Goal: Information Seeking & Learning: Compare options

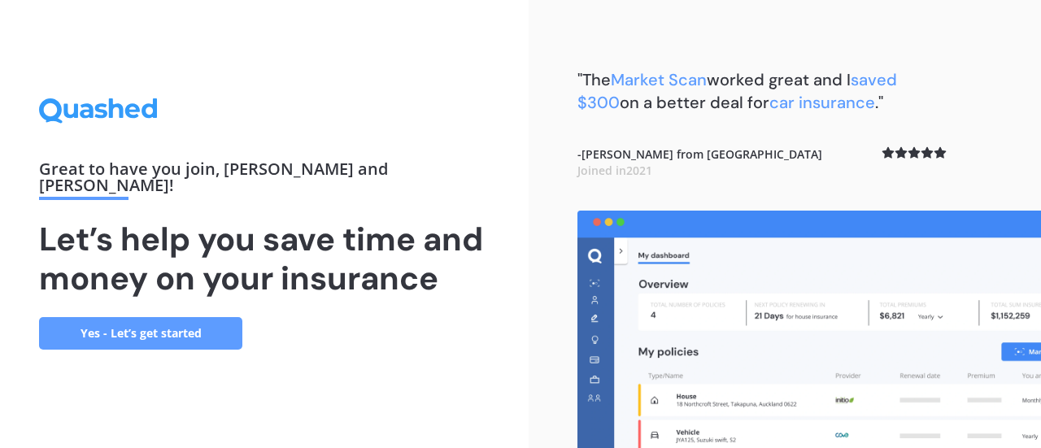
click at [142, 317] on link "Yes - Let’s get started" at bounding box center [140, 333] width 203 height 33
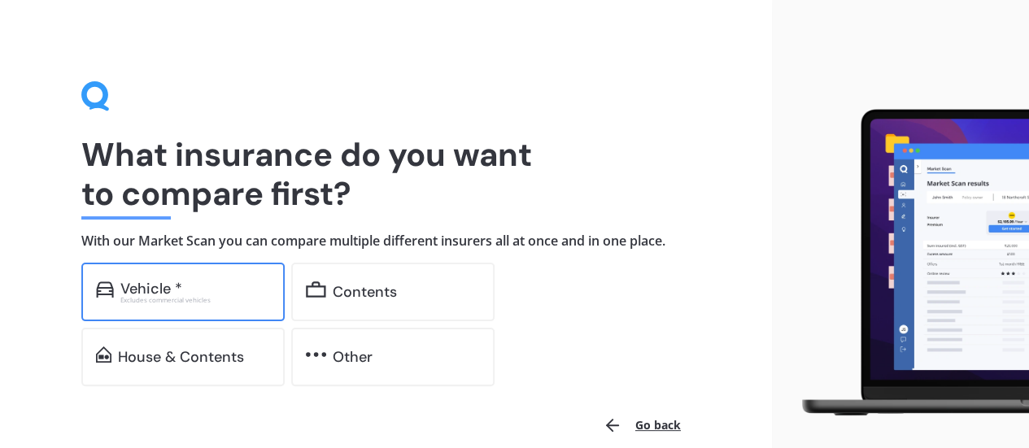
click at [224, 289] on div "Vehicle *" at bounding box center [195, 289] width 150 height 16
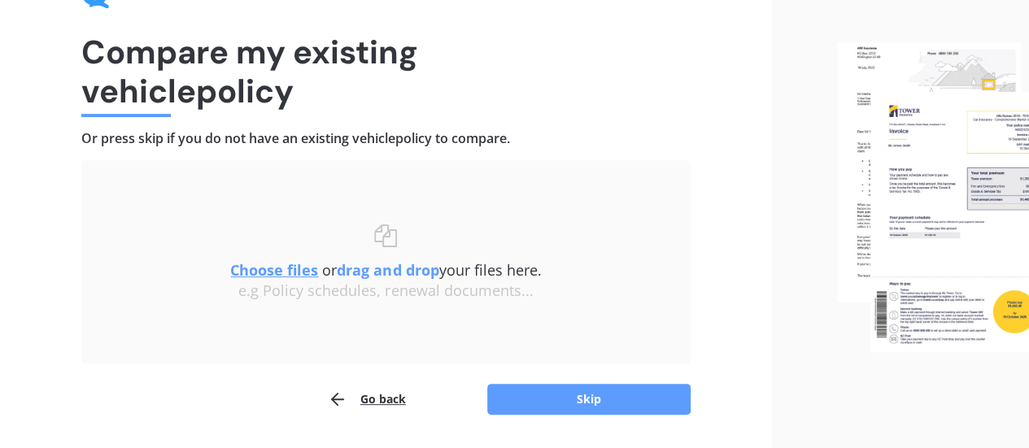
scroll to position [150, 0]
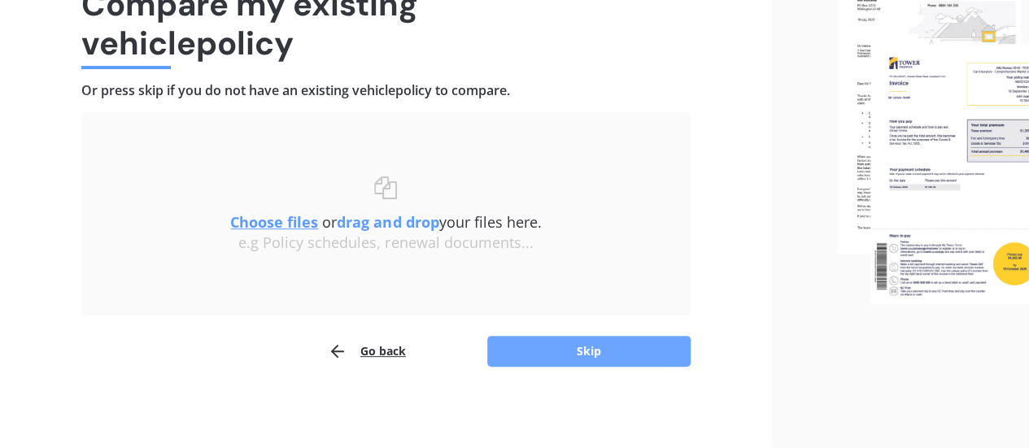
click at [602, 347] on button "Skip" at bounding box center [588, 351] width 203 height 31
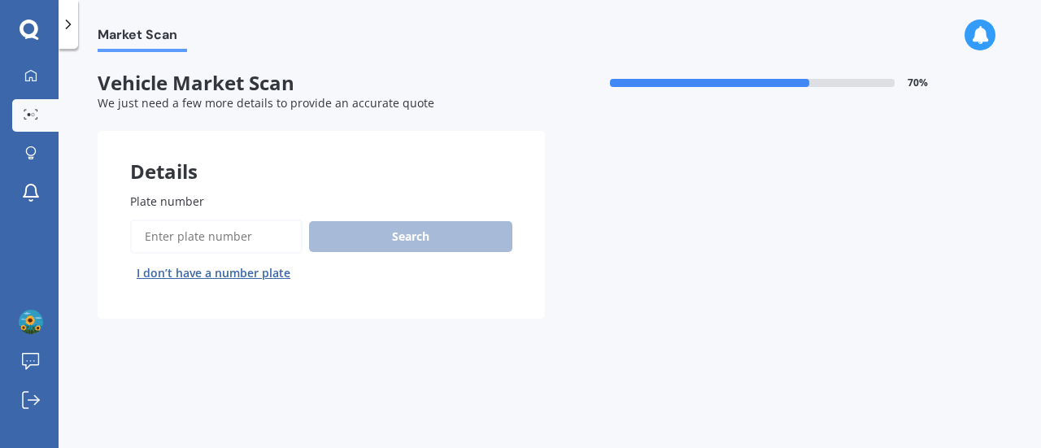
click at [224, 243] on input "Plate number" at bounding box center [216, 237] width 172 height 34
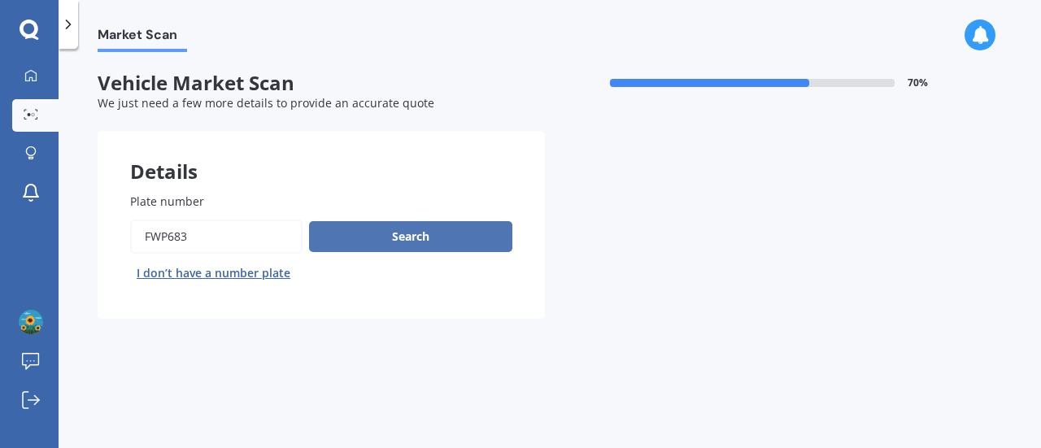
type input "fwp683"
click at [400, 237] on button "Search" at bounding box center [410, 236] width 203 height 31
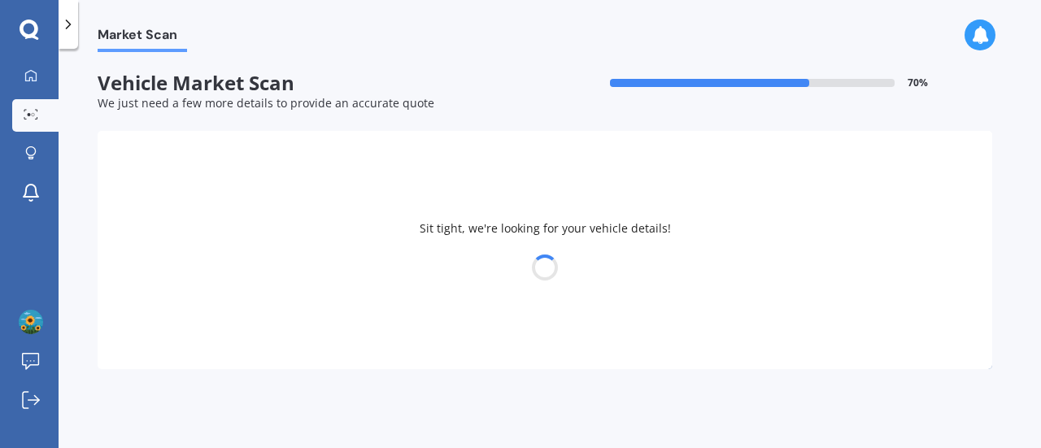
select select "TOYOTA"
select select "VITZ"
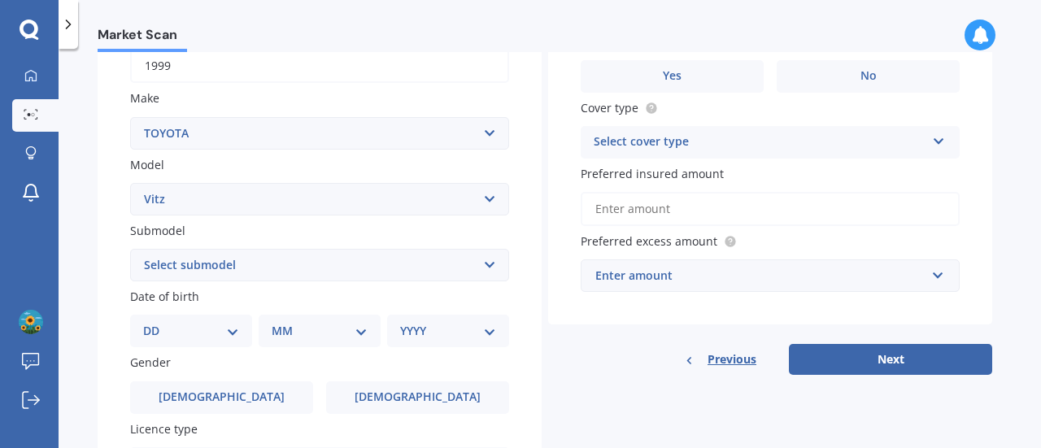
scroll to position [272, 0]
click at [481, 268] on select "Select submodel (All) Hybrid RS RS Turbo" at bounding box center [319, 264] width 379 height 33
click at [524, 243] on div "Plate number Search I don’t have a number plate Year [DATE] Make Select make AC…" at bounding box center [320, 266] width 444 height 755
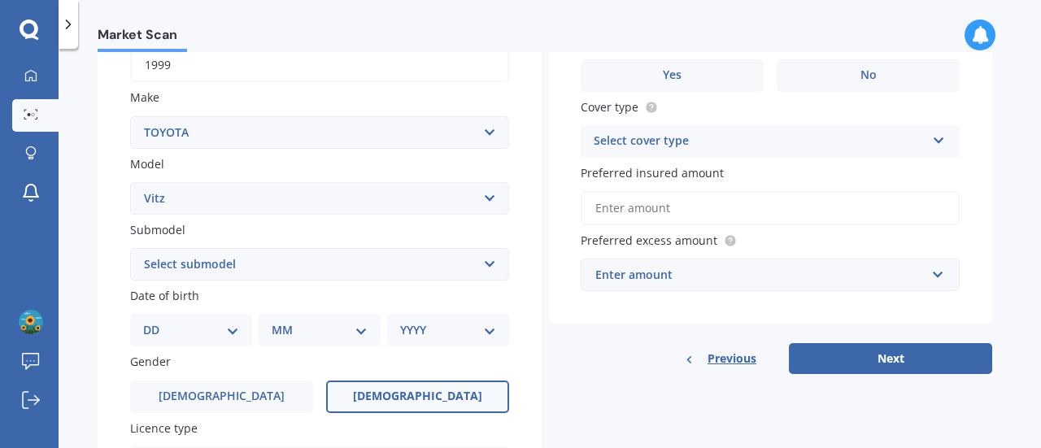
click at [409, 394] on span "[DEMOGRAPHIC_DATA]" at bounding box center [417, 397] width 129 height 14
click at [0, 0] on input "[DEMOGRAPHIC_DATA]" at bounding box center [0, 0] width 0 height 0
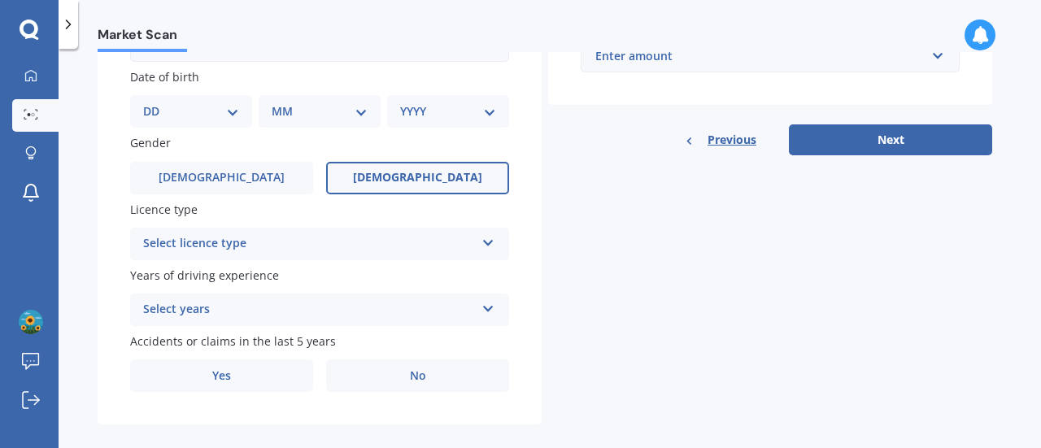
scroll to position [495, 0]
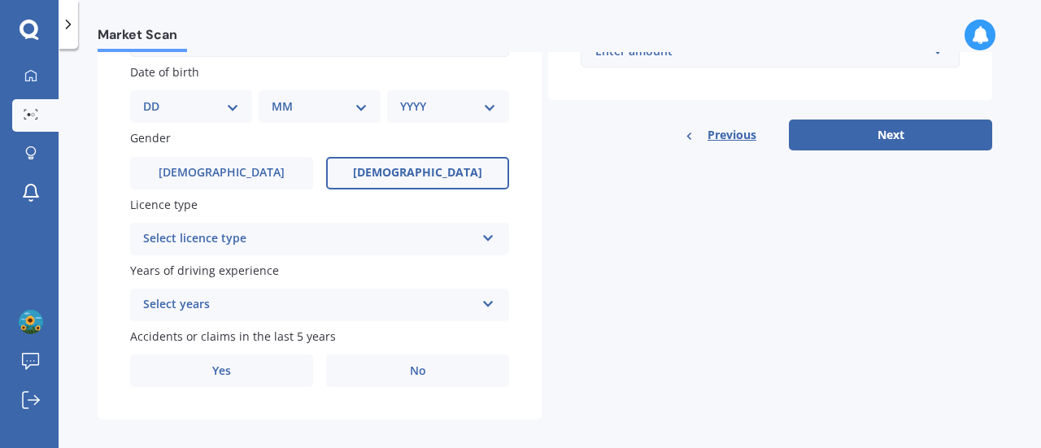
click at [459, 244] on div "Select licence type" at bounding box center [309, 239] width 332 height 20
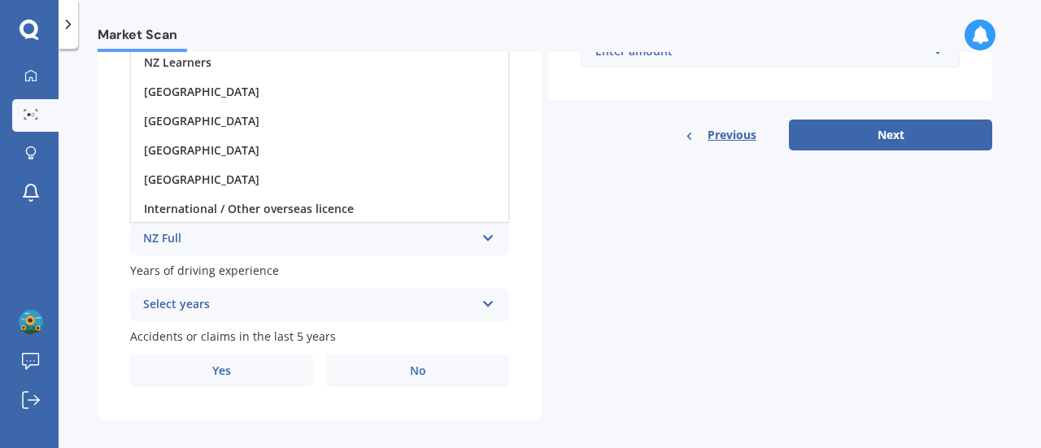
click at [459, 244] on div "NZ Full" at bounding box center [309, 239] width 332 height 20
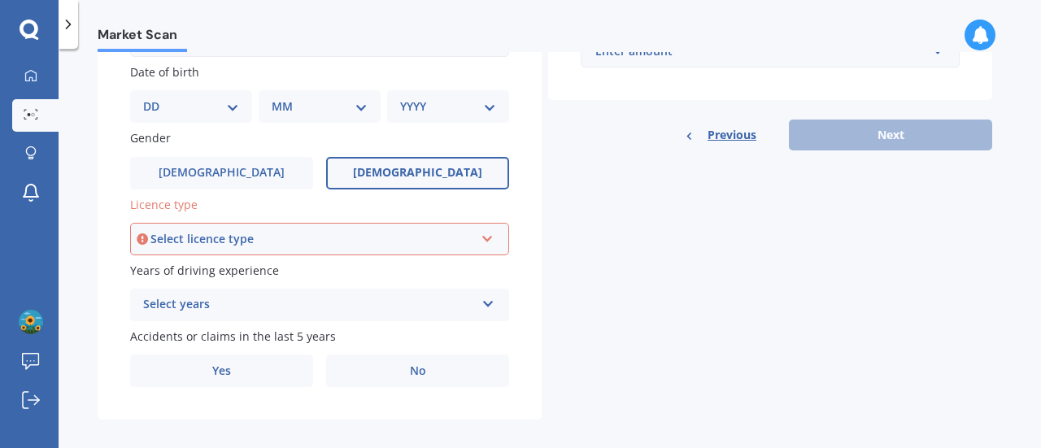
click at [459, 244] on div "Select licence type" at bounding box center [312, 239] width 324 height 18
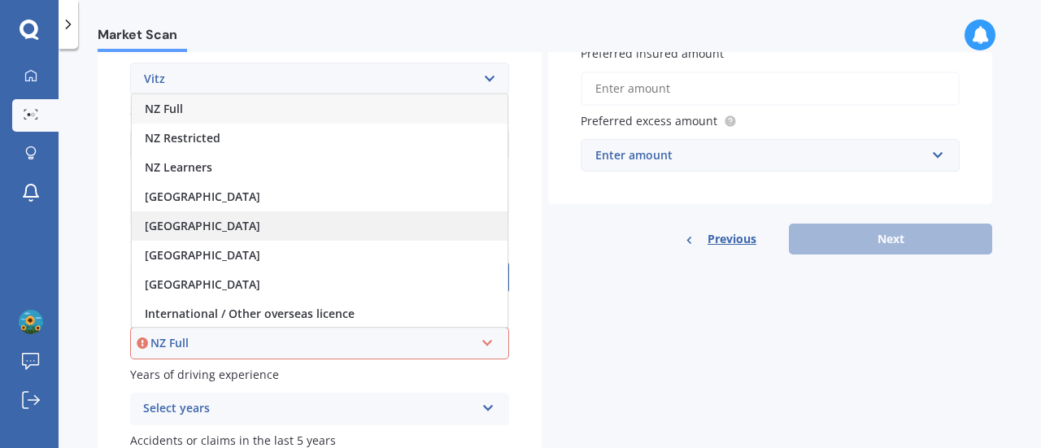
scroll to position [382, 0]
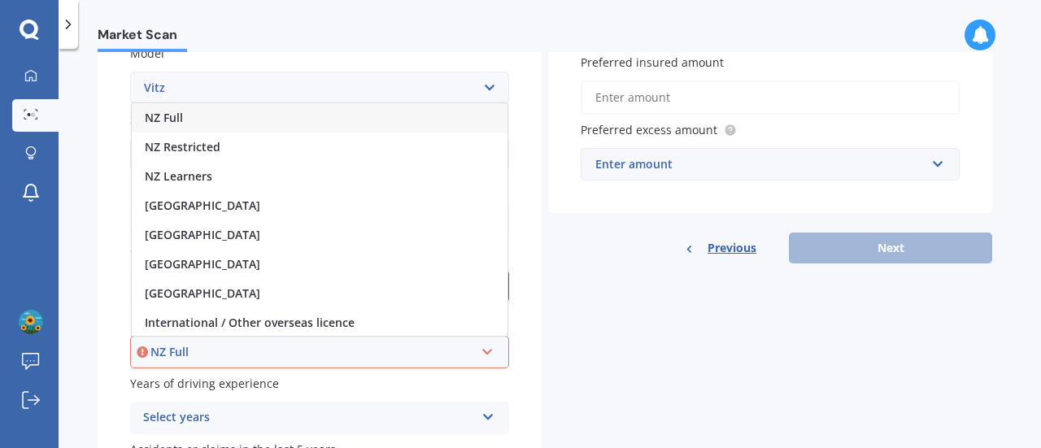
click at [192, 125] on div "NZ Full" at bounding box center [320, 117] width 376 height 29
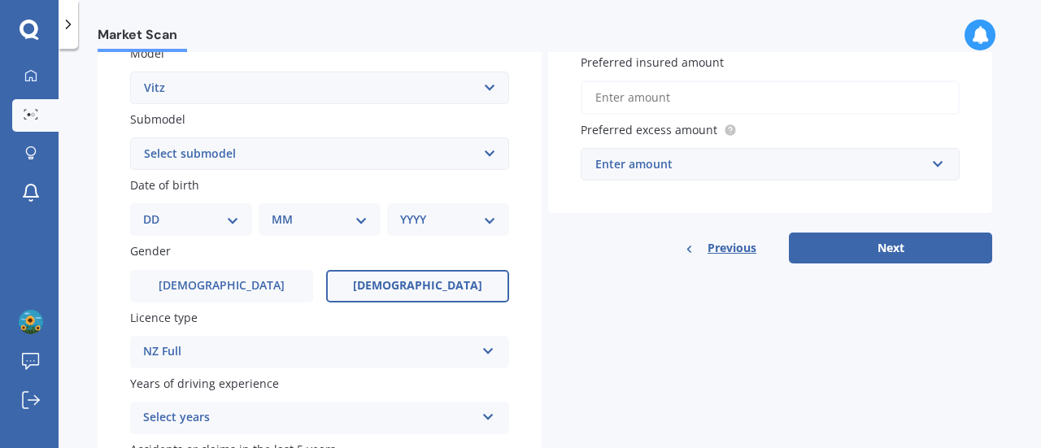
click at [243, 229] on div "DD 01 02 03 04 05 06 07 08 09 10 11 12 13 14 15 16 17 18 19 20 21 22 23 24 25 2…" at bounding box center [191, 219] width 122 height 33
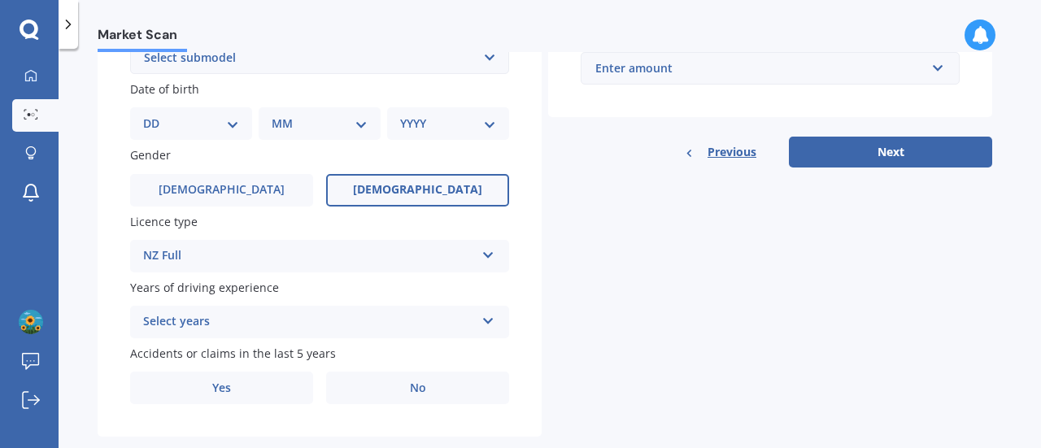
scroll to position [512, 0]
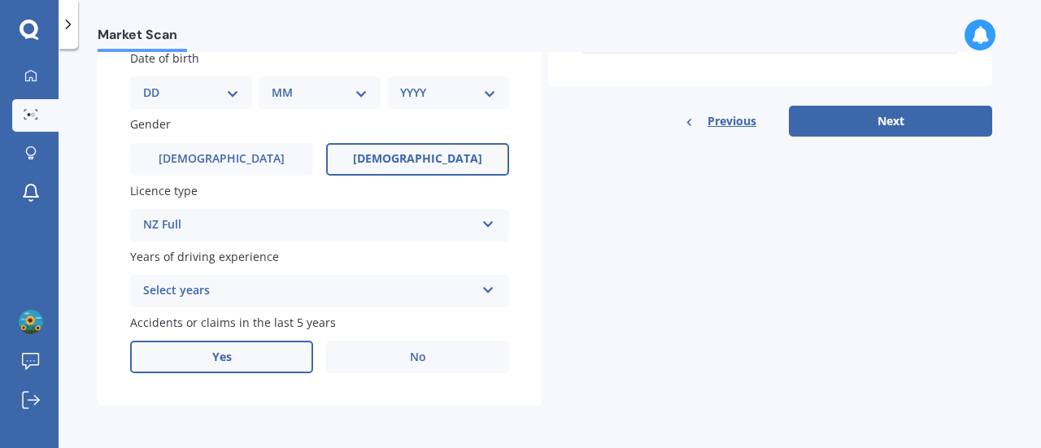
click at [246, 347] on label "Yes" at bounding box center [221, 357] width 183 height 33
click at [0, 0] on input "Yes" at bounding box center [0, 0] width 0 height 0
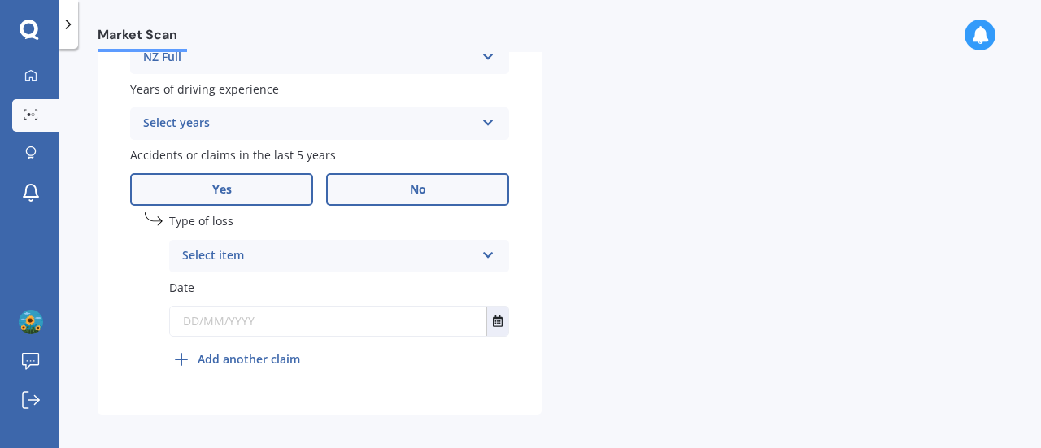
scroll to position [688, 0]
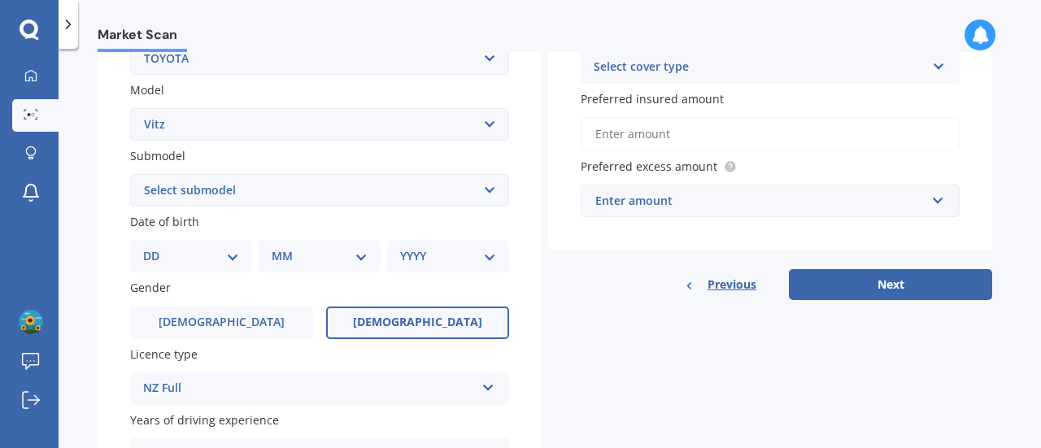
scroll to position [345, 0]
click at [717, 285] on span "Previous" at bounding box center [732, 285] width 49 height 24
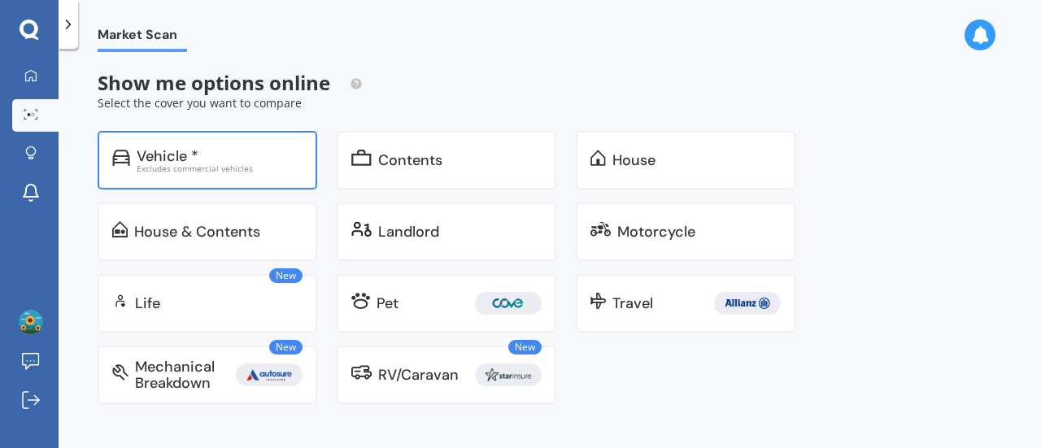
click at [216, 170] on div "Excludes commercial vehicles" at bounding box center [220, 168] width 166 height 8
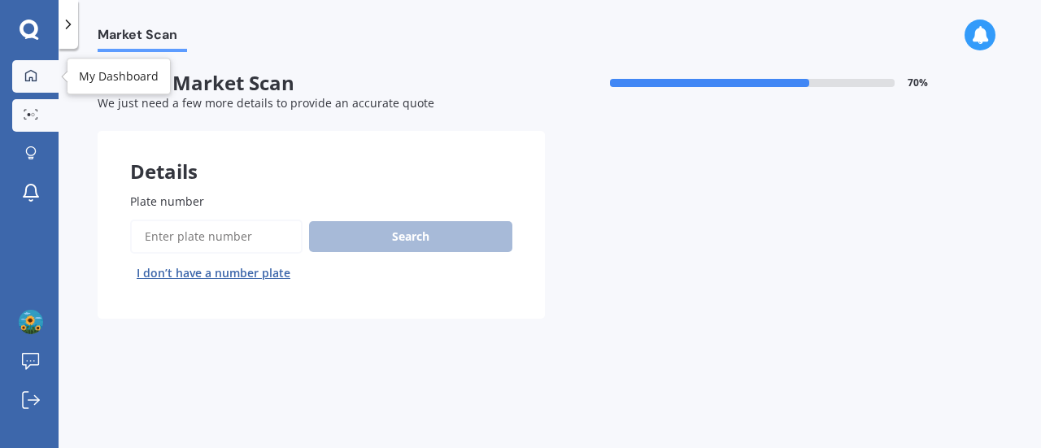
click at [29, 77] on icon at bounding box center [30, 74] width 11 height 11
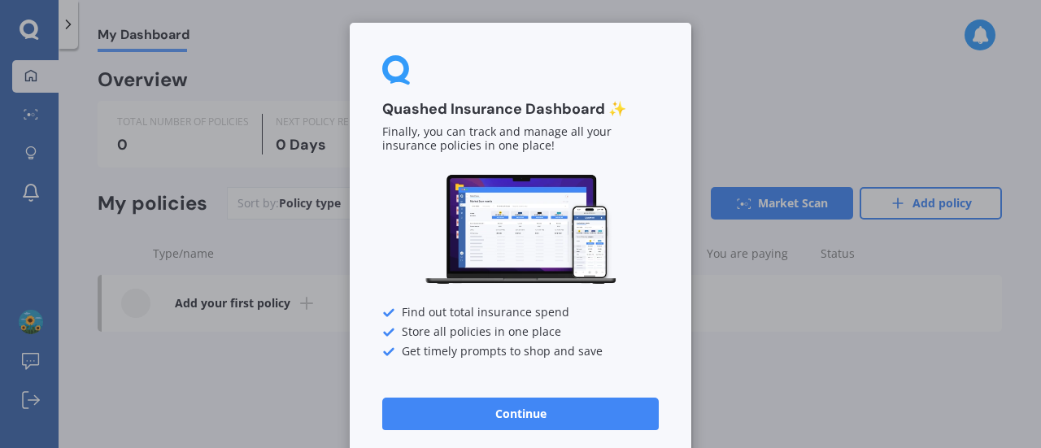
click at [521, 407] on button "Continue" at bounding box center [520, 414] width 276 height 33
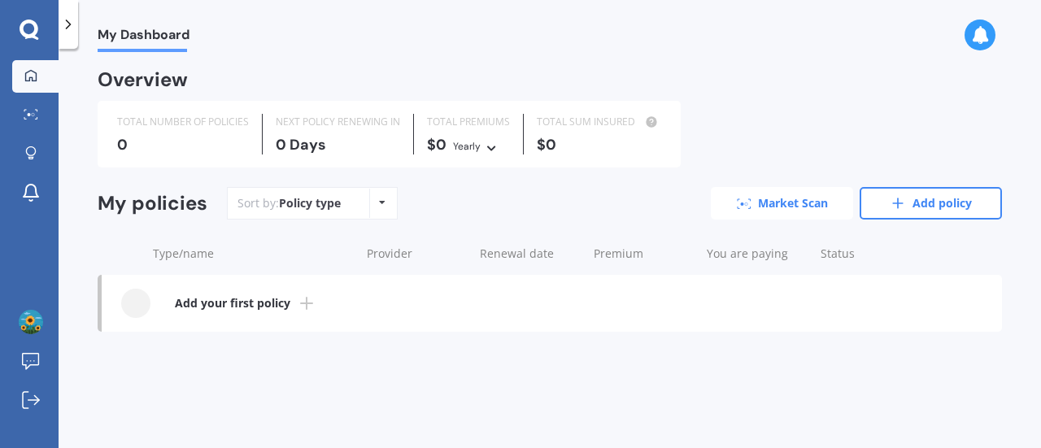
click at [795, 198] on link "Market Scan" at bounding box center [782, 203] width 142 height 33
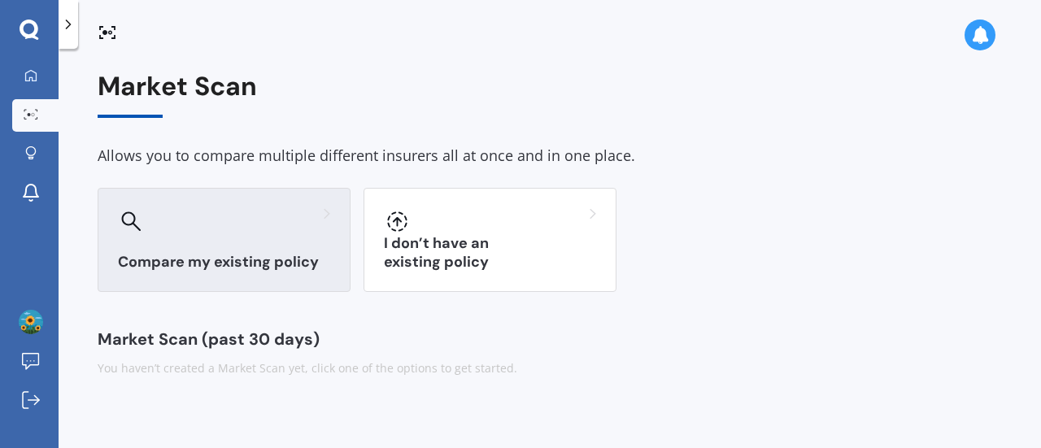
click at [216, 233] on div at bounding box center [224, 221] width 212 height 26
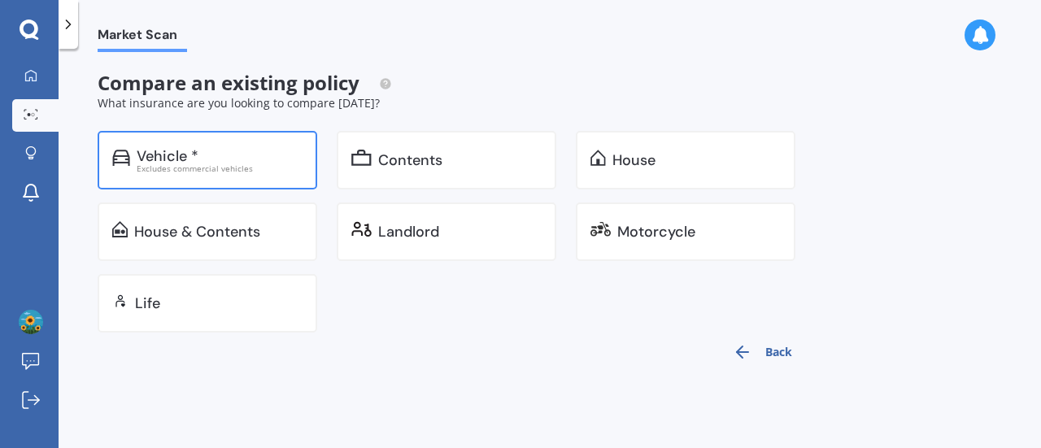
click at [215, 165] on div "Excludes commercial vehicles" at bounding box center [220, 168] width 166 height 8
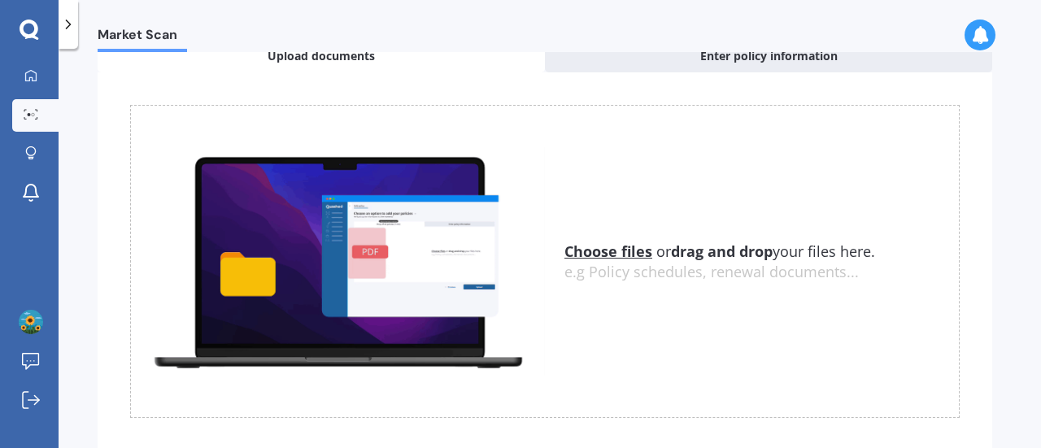
scroll to position [94, 0]
click at [587, 245] on u "Choose files" at bounding box center [608, 252] width 88 height 20
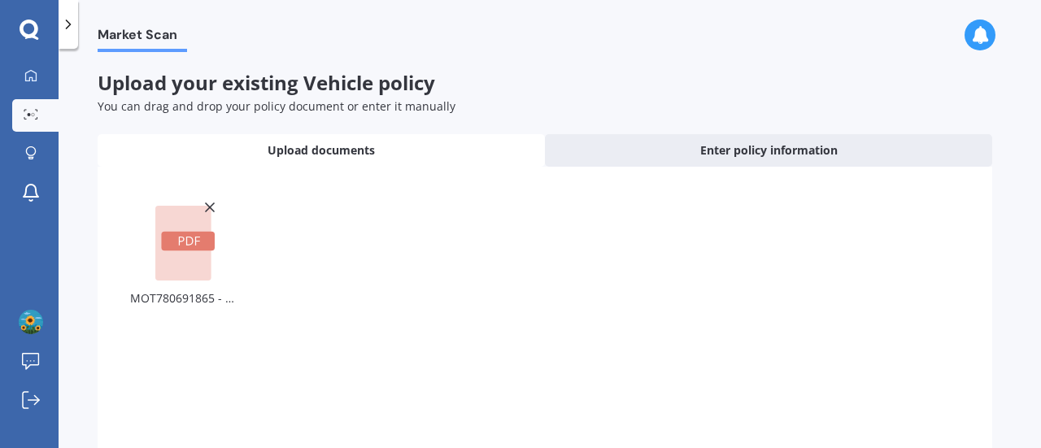
scroll to position [177, 0]
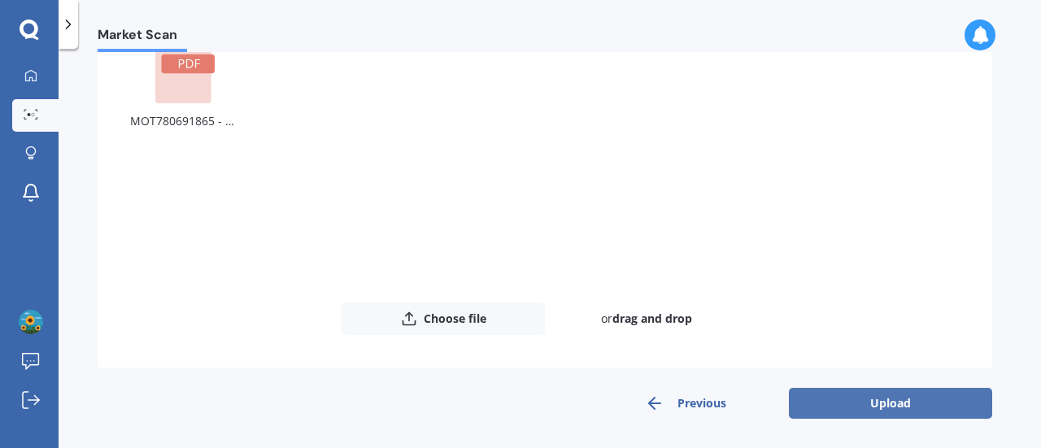
click at [900, 394] on button "Upload" at bounding box center [890, 403] width 203 height 31
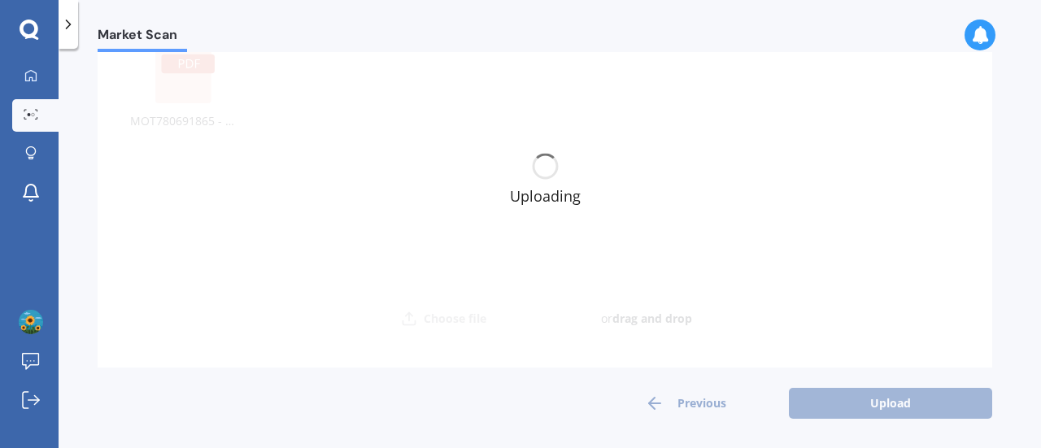
scroll to position [0, 0]
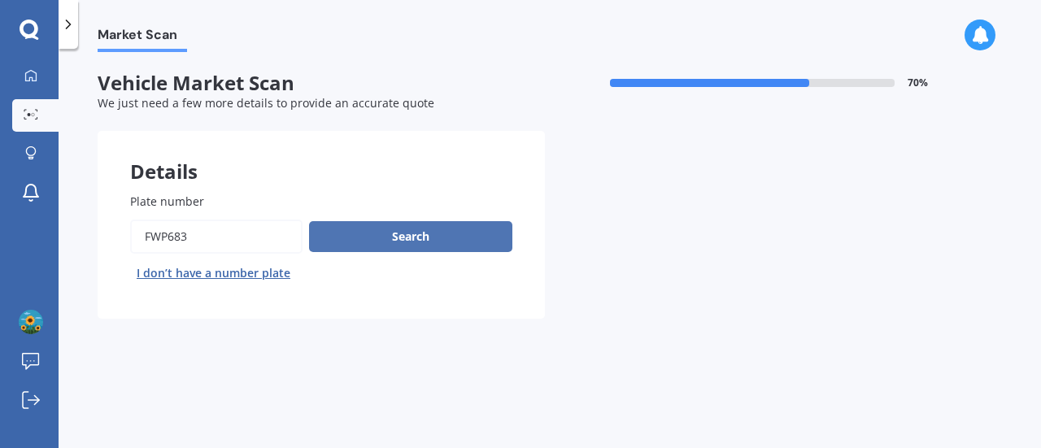
click at [414, 231] on button "Search" at bounding box center [410, 236] width 203 height 31
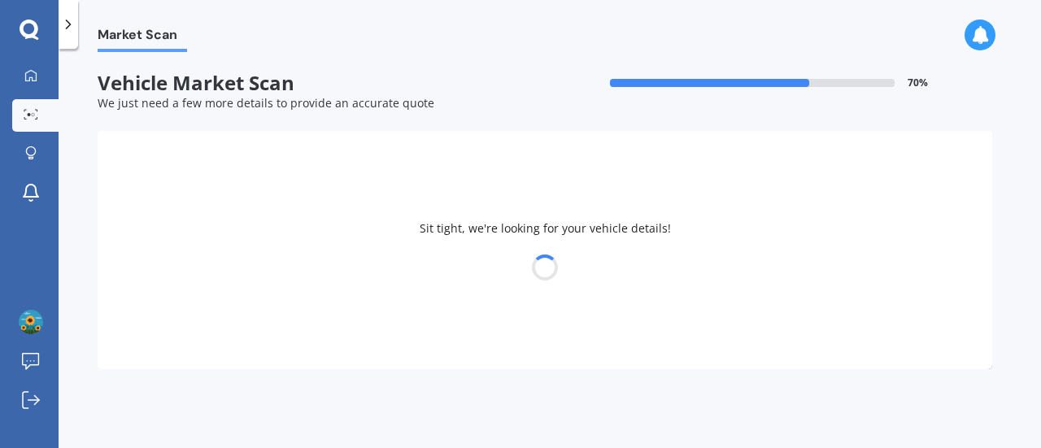
select select "TOYOTA"
select select "VITZ"
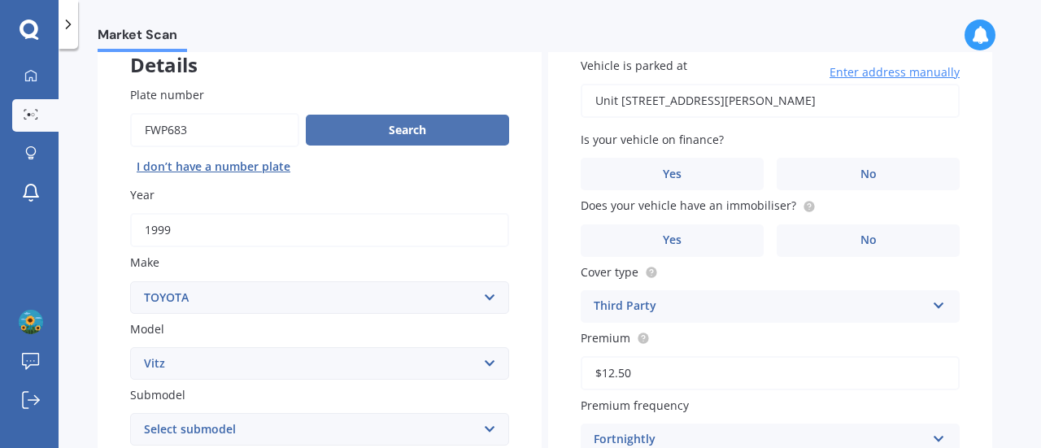
scroll to position [107, 0]
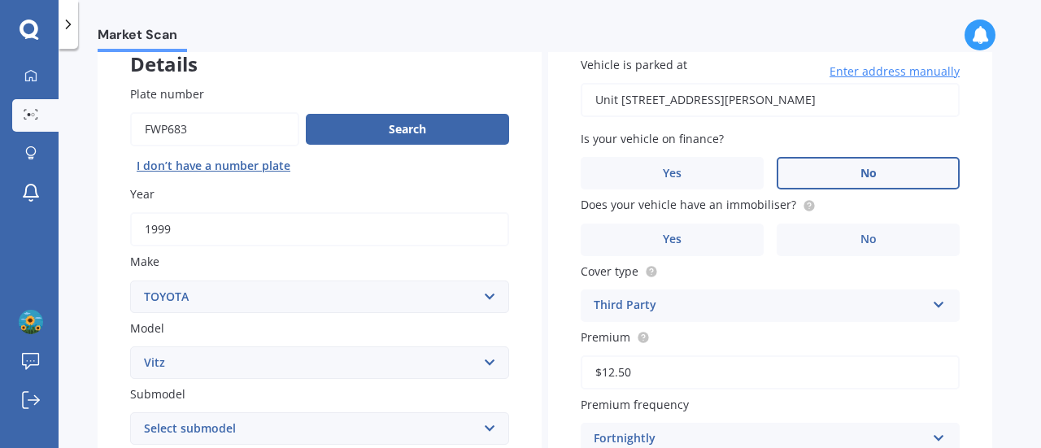
click at [887, 166] on label "No" at bounding box center [868, 173] width 183 height 33
click at [0, 0] on input "No" at bounding box center [0, 0] width 0 height 0
click at [886, 237] on label "No" at bounding box center [868, 240] width 183 height 33
click at [0, 0] on input "No" at bounding box center [0, 0] width 0 height 0
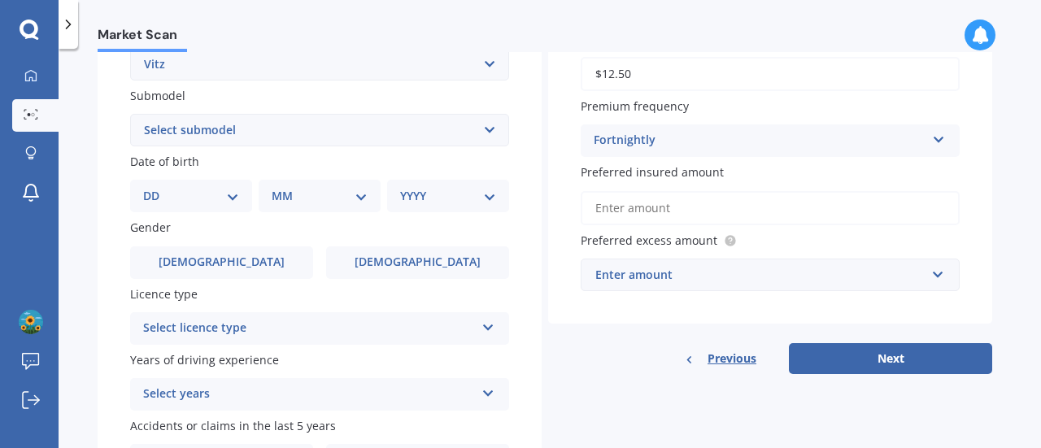
scroll to position [471, 0]
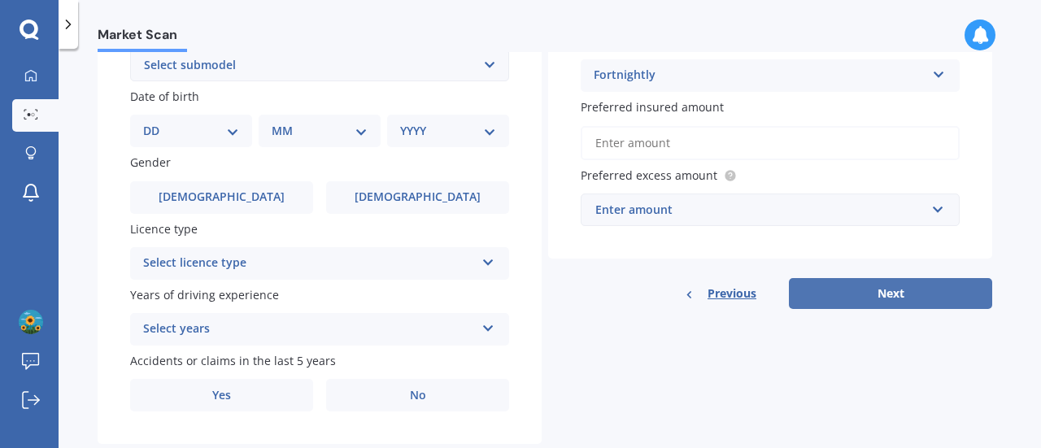
click at [923, 303] on button "Next" at bounding box center [890, 293] width 203 height 31
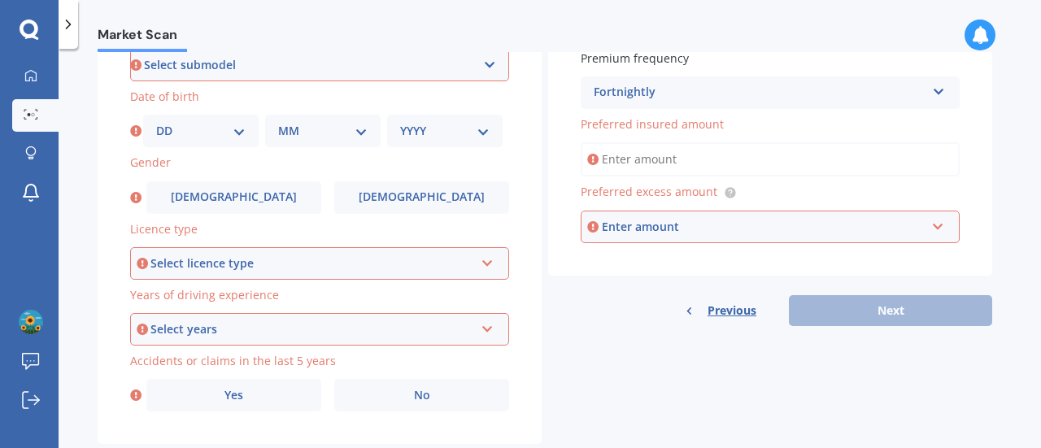
scroll to position [442, 0]
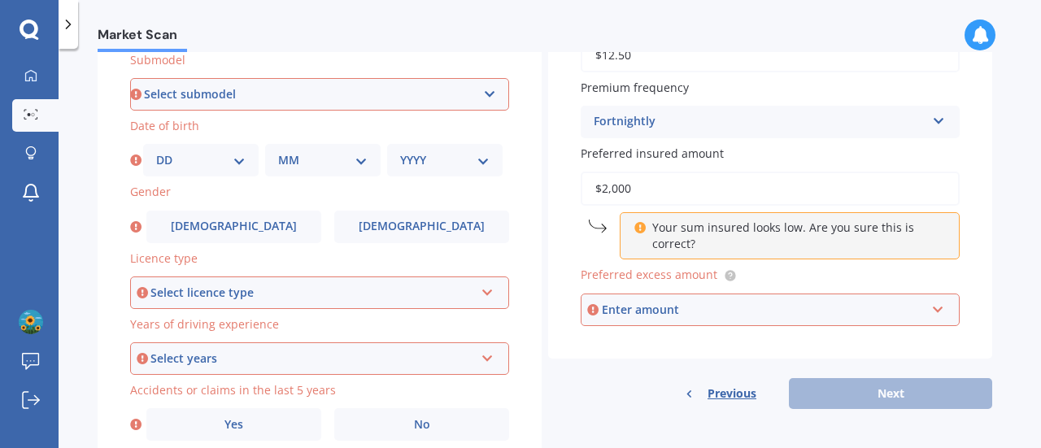
type input "$2,000"
click at [981, 261] on div "Vehicle is parked at [STREET_ADDRESS] [PERSON_NAME] Enter address manually Sele…" at bounding box center [770, 23] width 444 height 669
click at [662, 311] on div "Enter amount" at bounding box center [764, 310] width 324 height 18
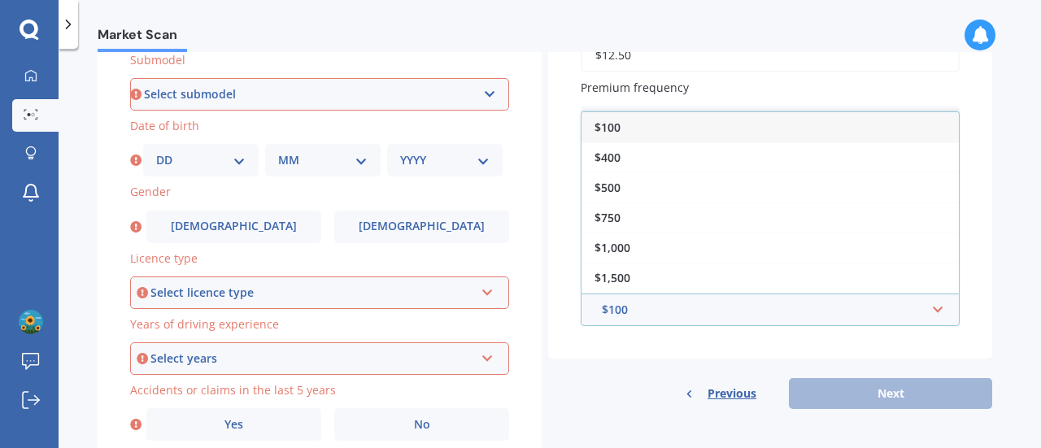
click at [621, 123] on div "$100" at bounding box center [769, 127] width 377 height 30
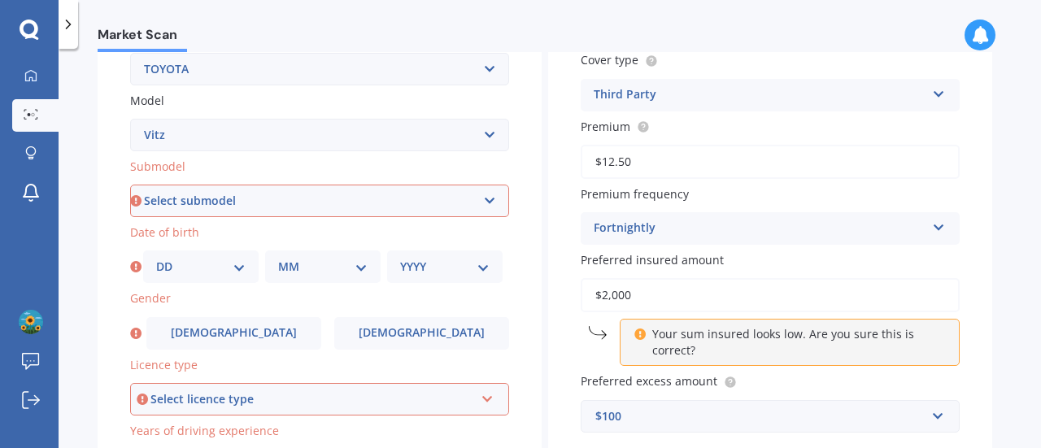
scroll to position [334, 0]
click at [230, 200] on select "Select submodel (All) Hybrid RS RS Turbo" at bounding box center [319, 201] width 379 height 33
select select "(ALL)"
click at [130, 186] on select "Select submodel (All) Hybrid RS RS Turbo" at bounding box center [319, 201] width 379 height 33
click at [203, 276] on select "DD 01 02 03 04 05 06 07 08 09 10 11 12 13 14 15 16 17 18 19 20 21 22 23 24 25 2…" at bounding box center [200, 268] width 89 height 18
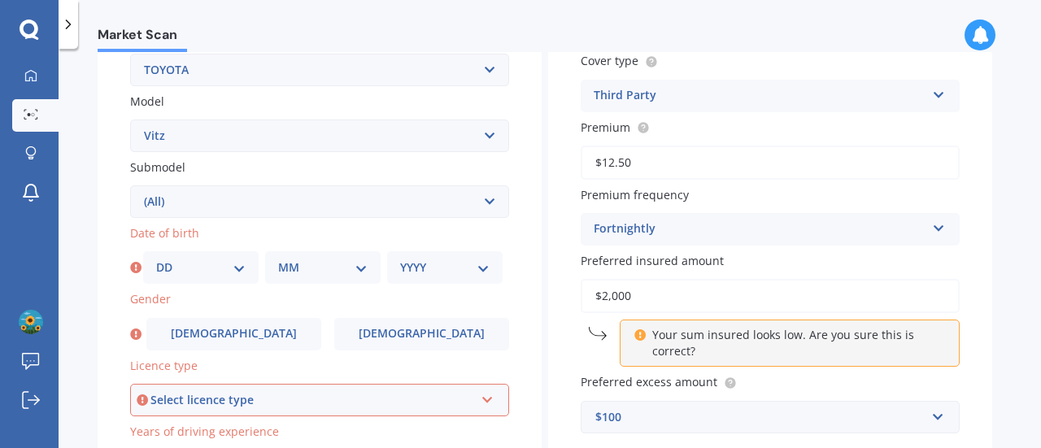
select select "24"
click at [298, 266] on select "MM 01 02 03 04 05 06 07 08 09 10 11 12" at bounding box center [322, 268] width 89 height 18
select select "03"
click at [421, 265] on select "YYYY 2025 2024 2023 2022 2021 2020 2019 2018 2017 2016 2015 2014 2013 2012 2011…" at bounding box center [444, 268] width 89 height 18
select select "1969"
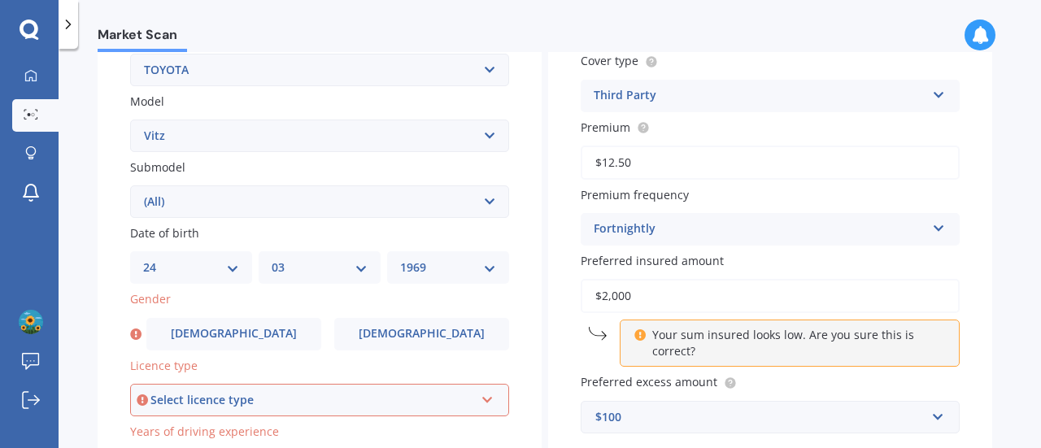
click at [421, 265] on select "YYYY 2025 2024 2023 2022 2021 2020 2019 2018 2017 2016 2015 2014 2013 2012 2011…" at bounding box center [448, 268] width 96 height 18
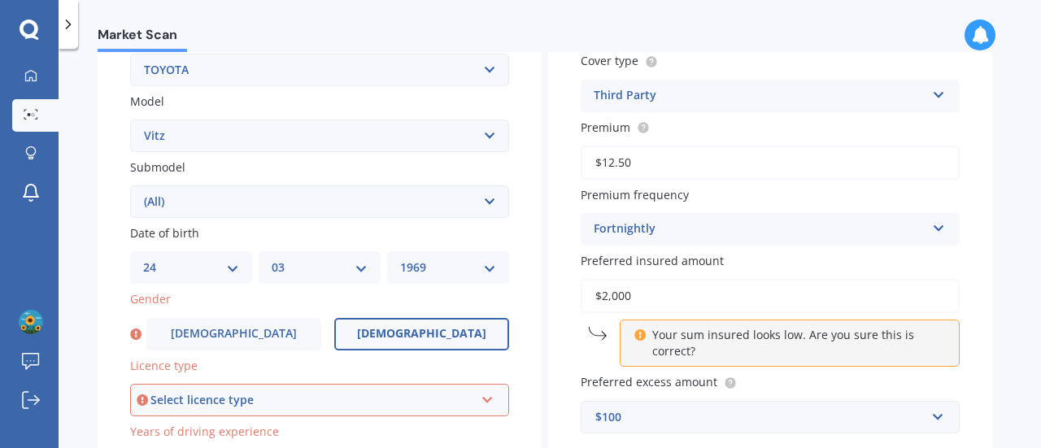
click at [363, 328] on label "[DEMOGRAPHIC_DATA]" at bounding box center [421, 334] width 175 height 33
click at [0, 0] on input "[DEMOGRAPHIC_DATA]" at bounding box center [0, 0] width 0 height 0
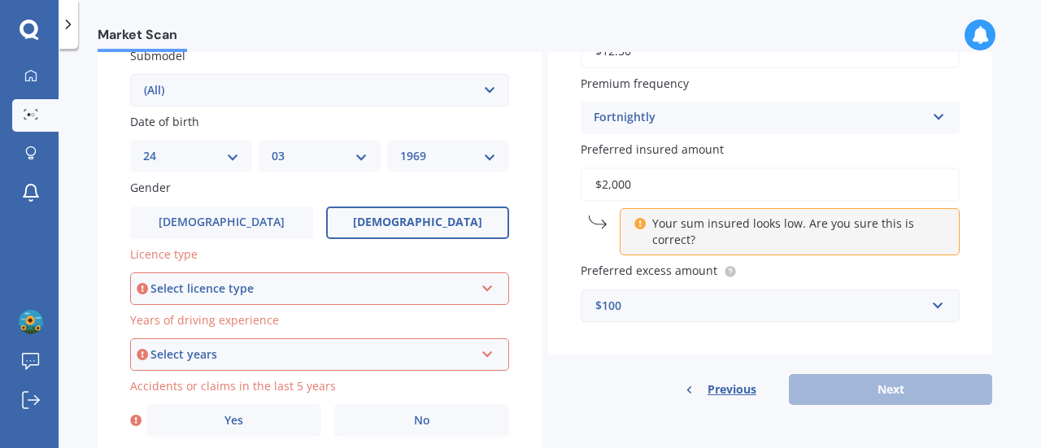
scroll to position [451, 0]
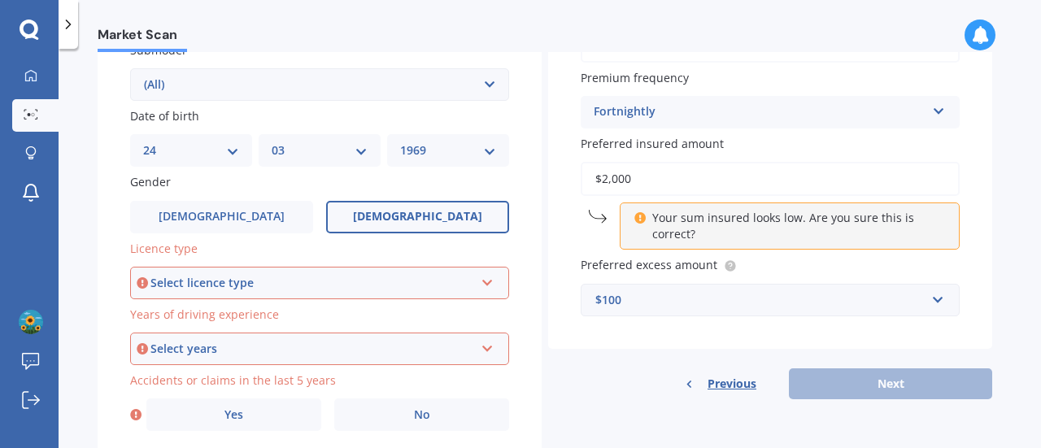
click at [329, 281] on div "Select licence type" at bounding box center [312, 283] width 324 height 18
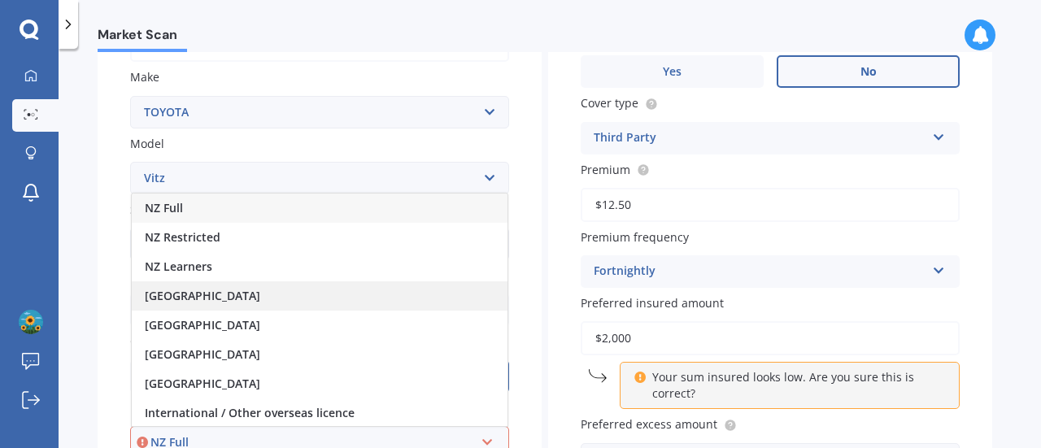
scroll to position [290, 0]
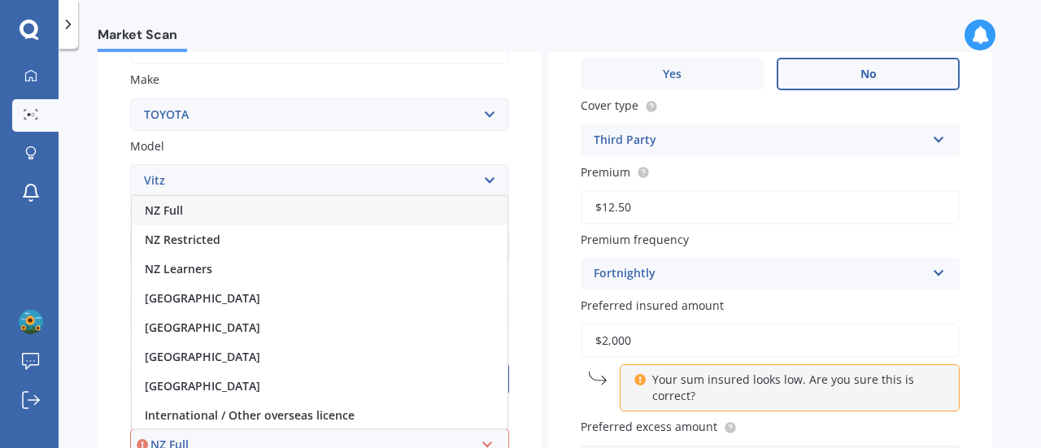
click at [185, 213] on div "NZ Full" at bounding box center [320, 210] width 376 height 29
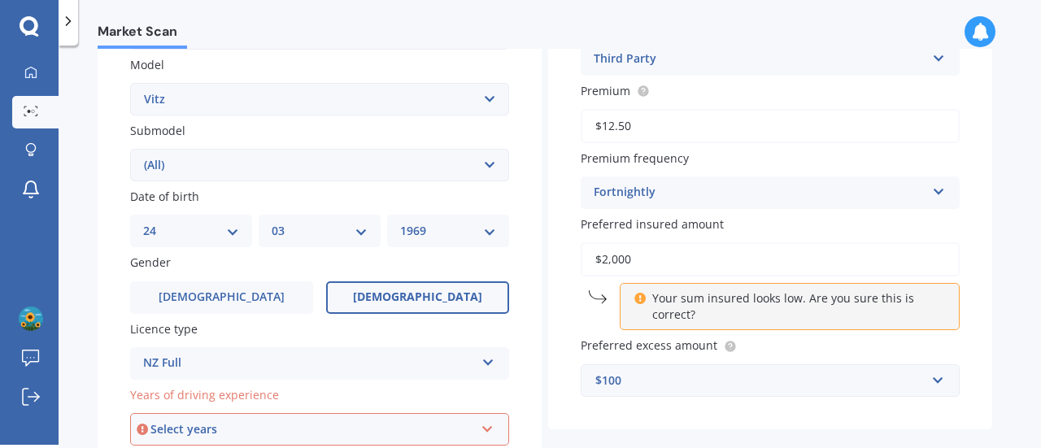
scroll to position [512, 0]
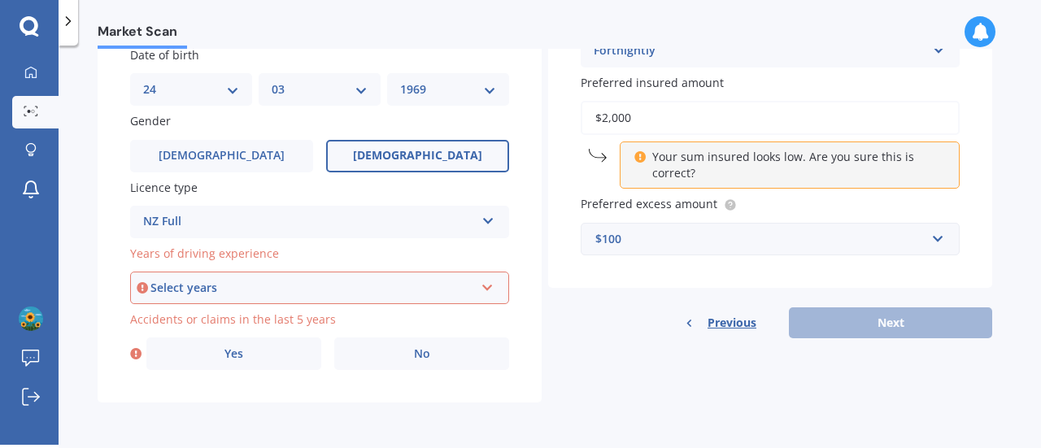
click at [221, 285] on div "Select years" at bounding box center [312, 288] width 324 height 18
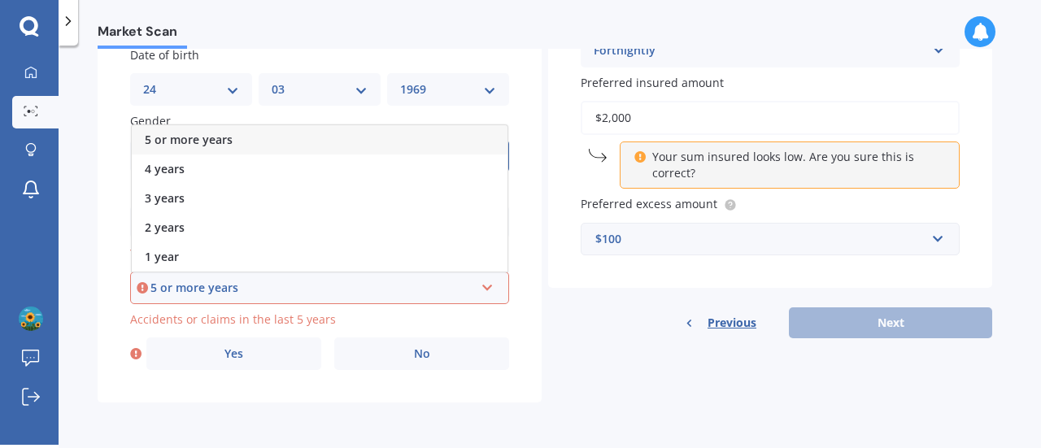
click at [224, 140] on span "5 or more years" at bounding box center [189, 139] width 88 height 15
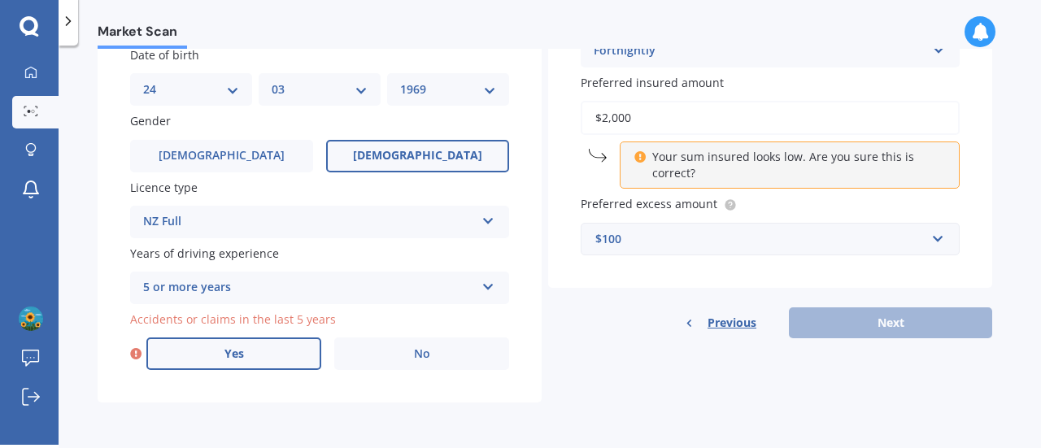
click at [250, 347] on label "Yes" at bounding box center [233, 353] width 175 height 33
click at [0, 0] on input "Yes" at bounding box center [0, 0] width 0 height 0
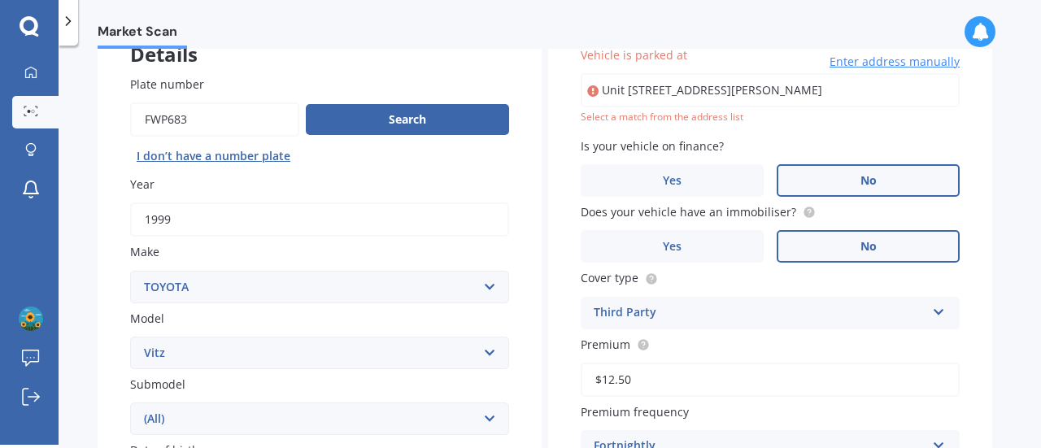
scroll to position [115, 0]
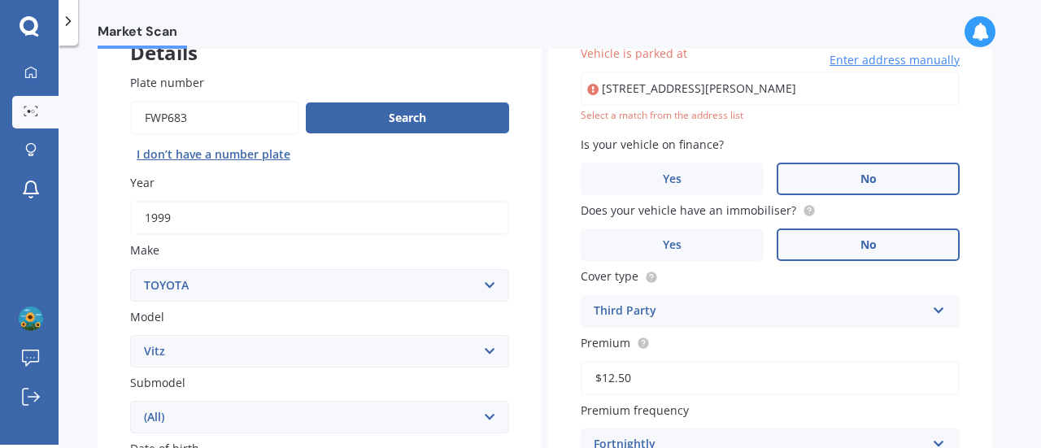
type input "[STREET_ADDRESS][PERSON_NAME]"
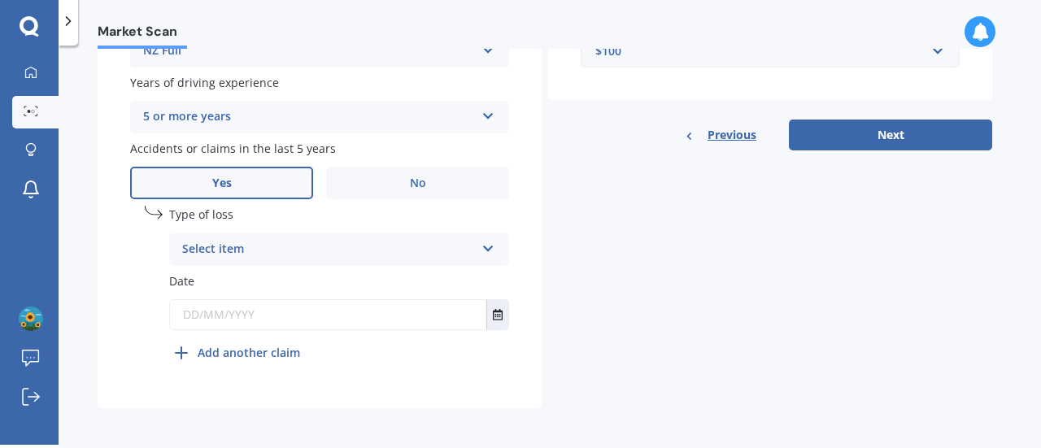
scroll to position [688, 0]
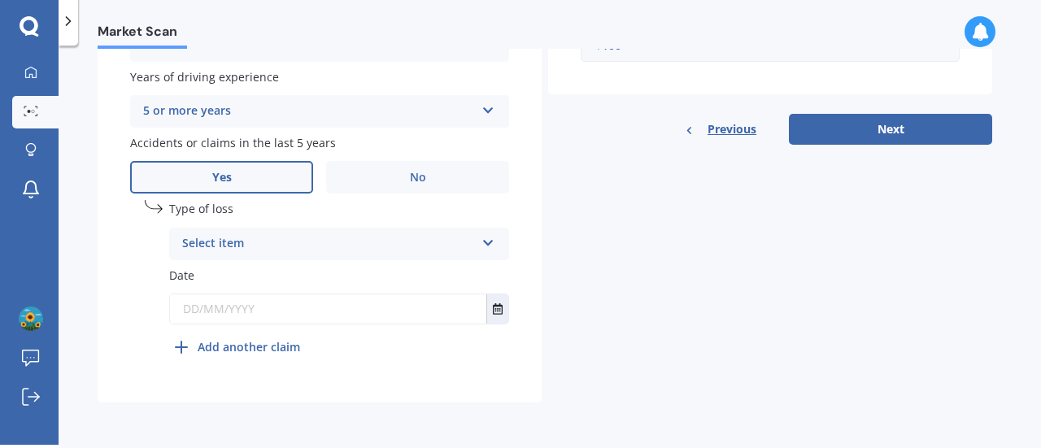
click at [483, 246] on icon at bounding box center [488, 239] width 14 height 11
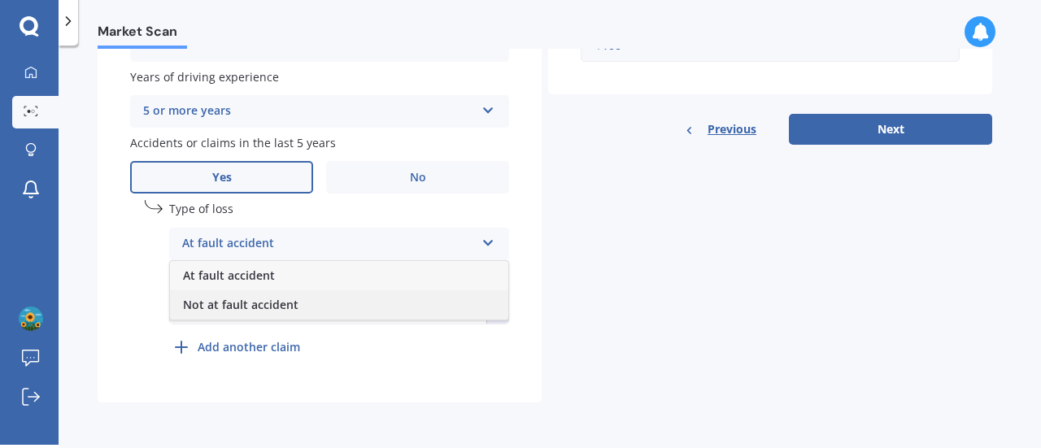
click at [321, 302] on div "Not at fault accident" at bounding box center [339, 304] width 338 height 29
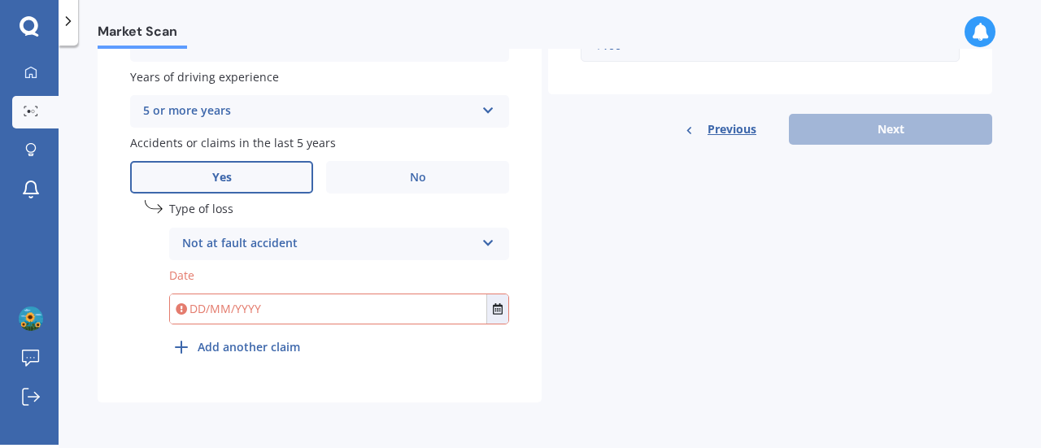
click at [298, 346] on b "Add another claim" at bounding box center [249, 346] width 102 height 17
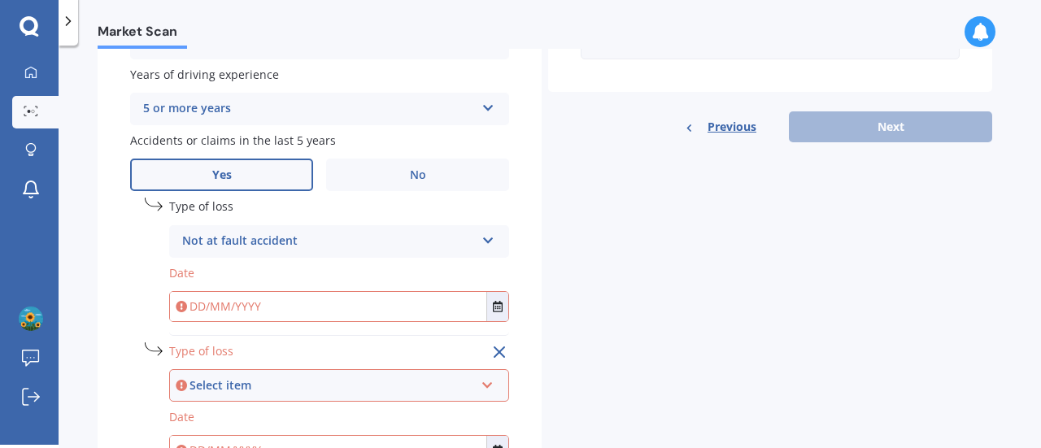
click at [306, 386] on div "Select item" at bounding box center [331, 386] width 285 height 18
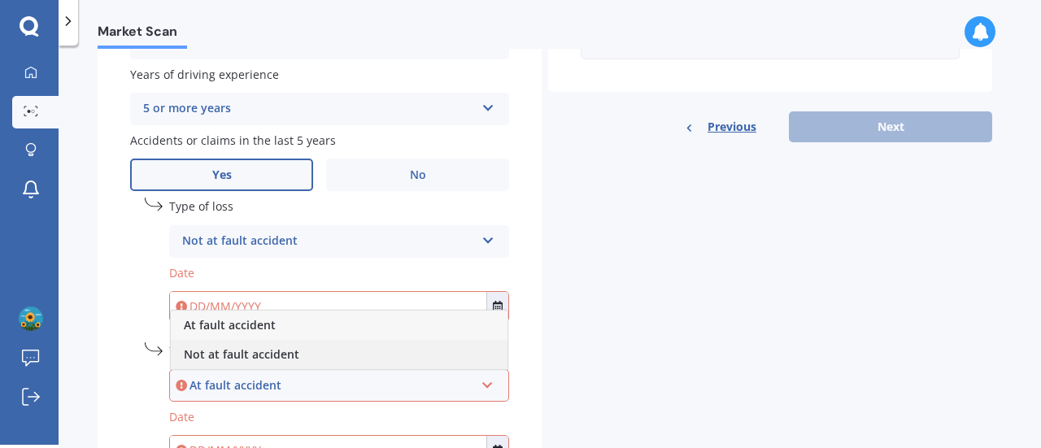
click at [296, 361] on div "Not at fault accident" at bounding box center [339, 354] width 337 height 29
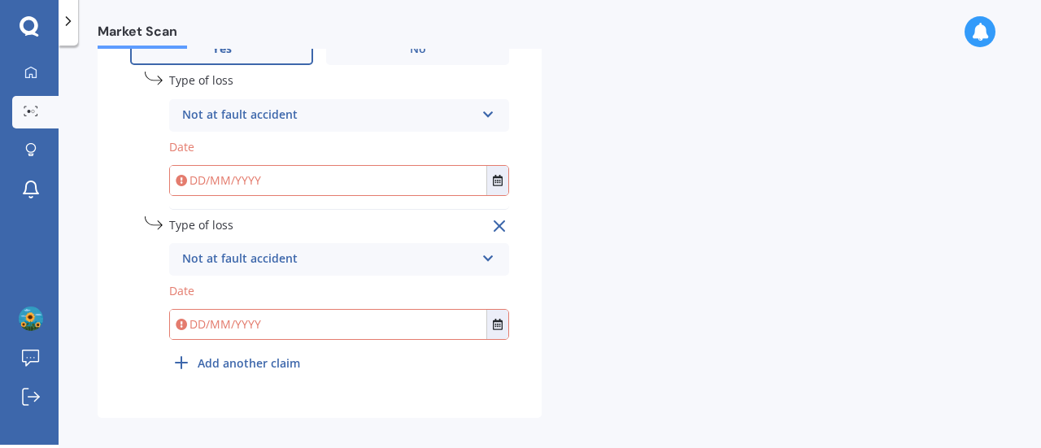
scroll to position [815, 0]
click at [285, 181] on input "text" at bounding box center [328, 179] width 316 height 29
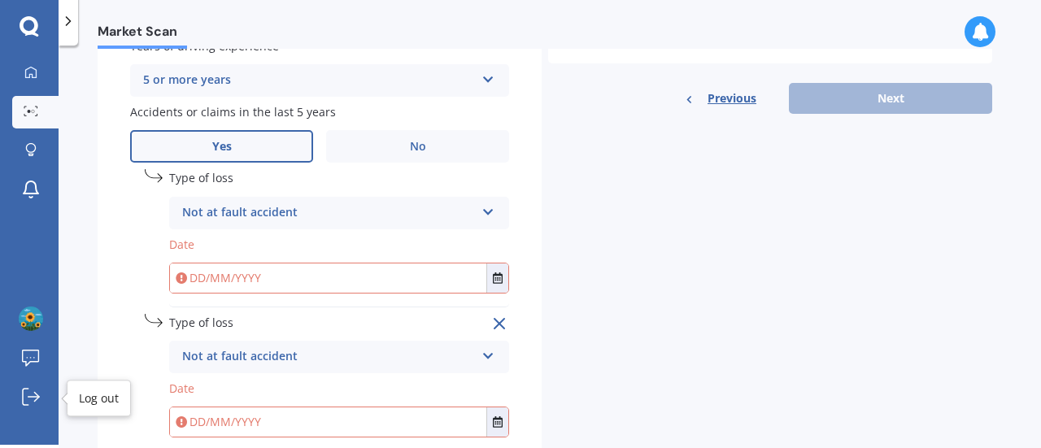
click at [18, 414] on div "[PERSON_NAME] and [PERSON_NAME] Submit feedback Log out" at bounding box center [29, 362] width 59 height 166
click at [37, 396] on icon at bounding box center [31, 397] width 18 height 18
